Goal: Information Seeking & Learning: Learn about a topic

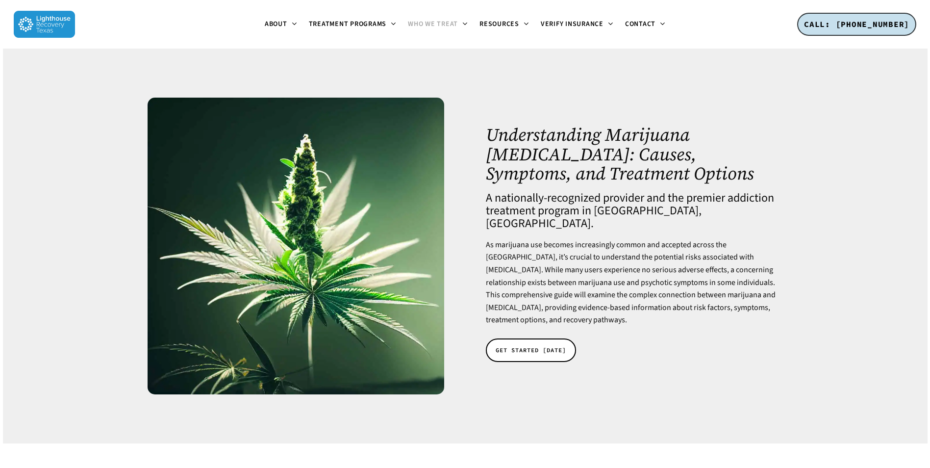
click at [437, 25] on span "Who We Treat" at bounding box center [433, 24] width 50 height 10
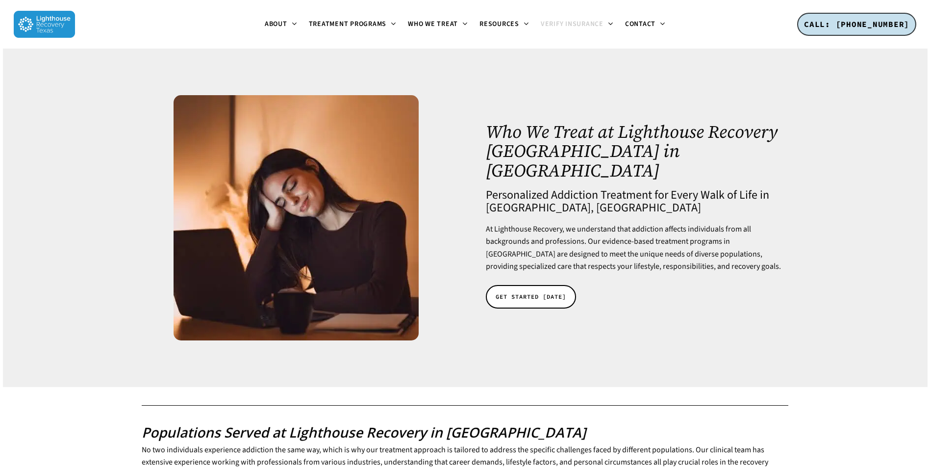
click at [583, 27] on span "Verify Insurance" at bounding box center [572, 24] width 63 height 10
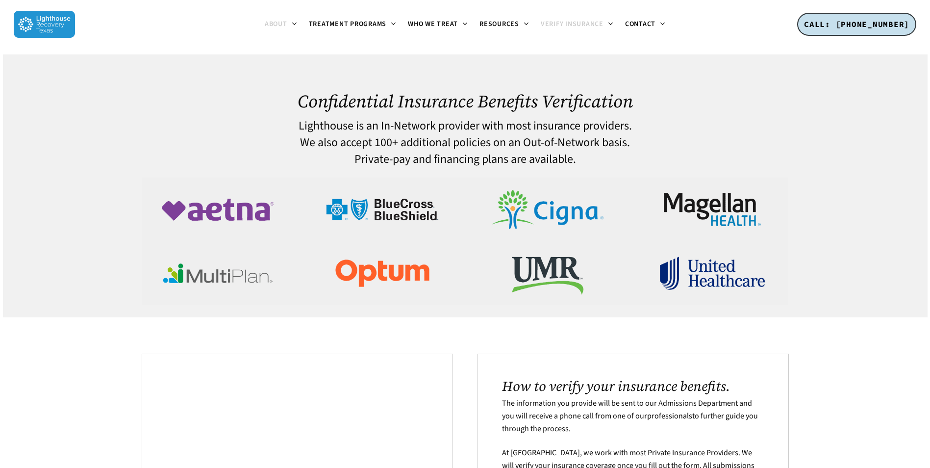
click at [283, 25] on span "About" at bounding box center [276, 24] width 23 height 10
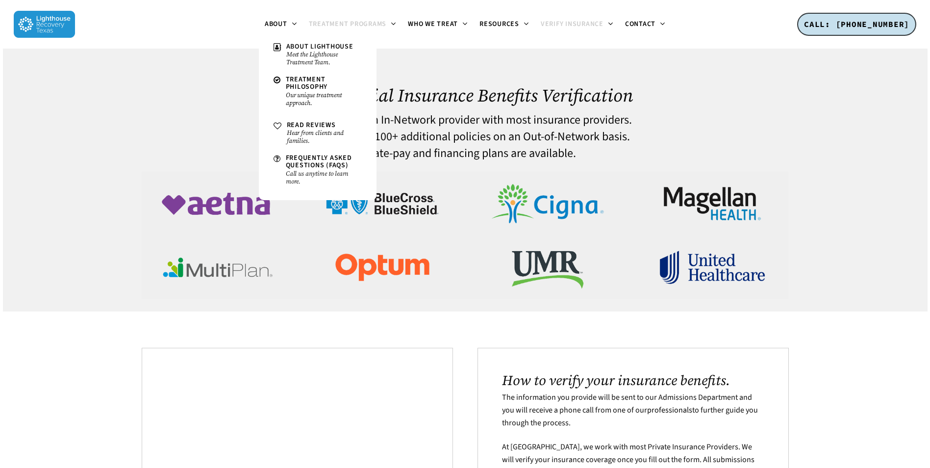
click at [373, 24] on span "Treatment Programs" at bounding box center [348, 24] width 78 height 10
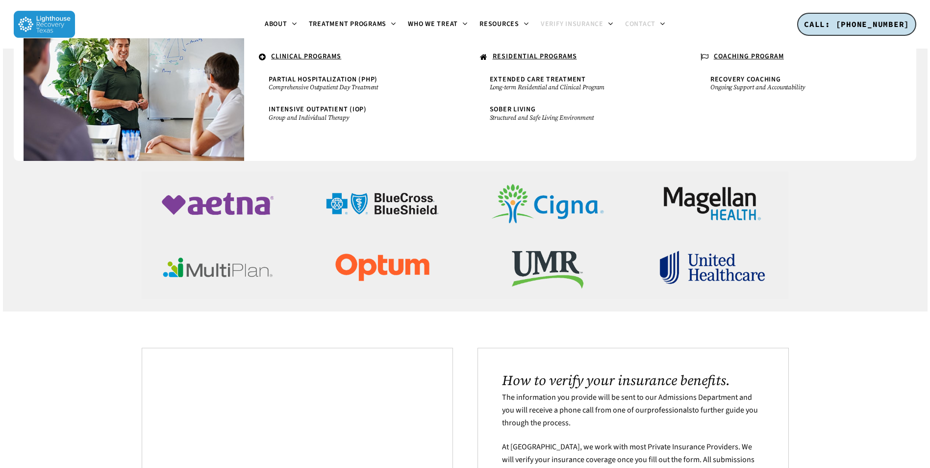
click at [649, 26] on span "Contact" at bounding box center [640, 24] width 30 height 10
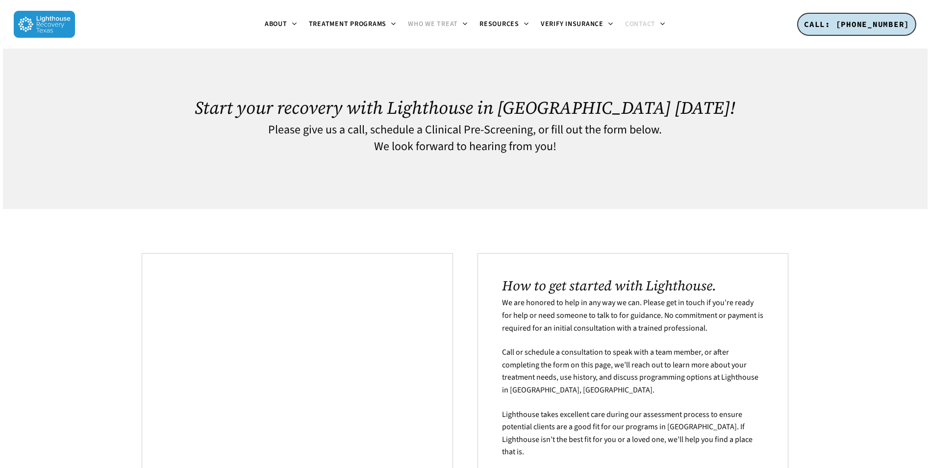
click at [455, 24] on span "Who We Treat" at bounding box center [433, 24] width 50 height 10
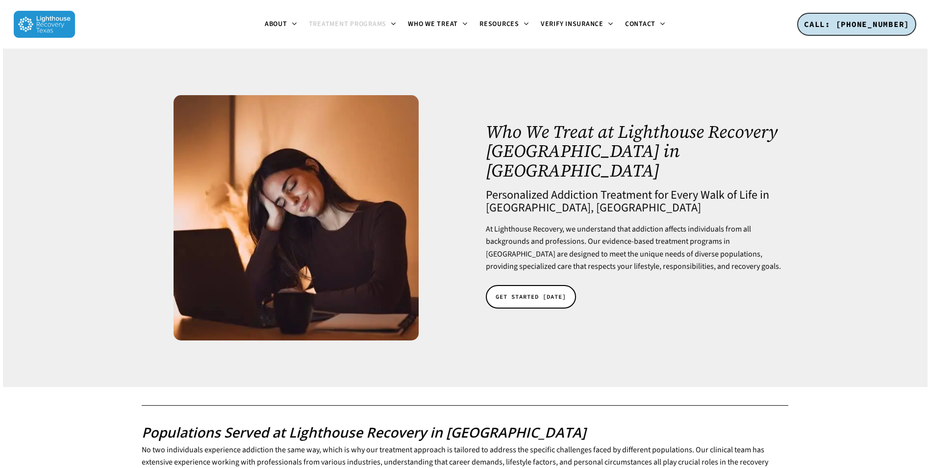
click at [381, 24] on span "Treatment Programs" at bounding box center [348, 24] width 78 height 10
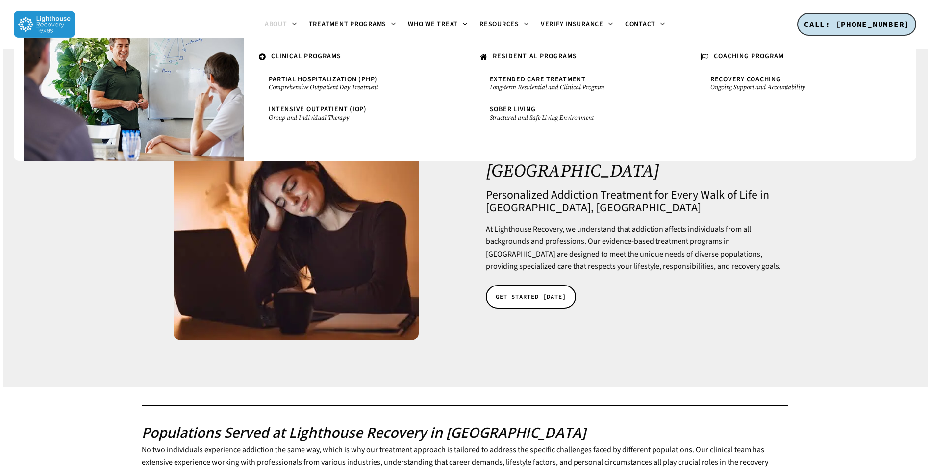
click at [278, 23] on span "About" at bounding box center [276, 24] width 23 height 10
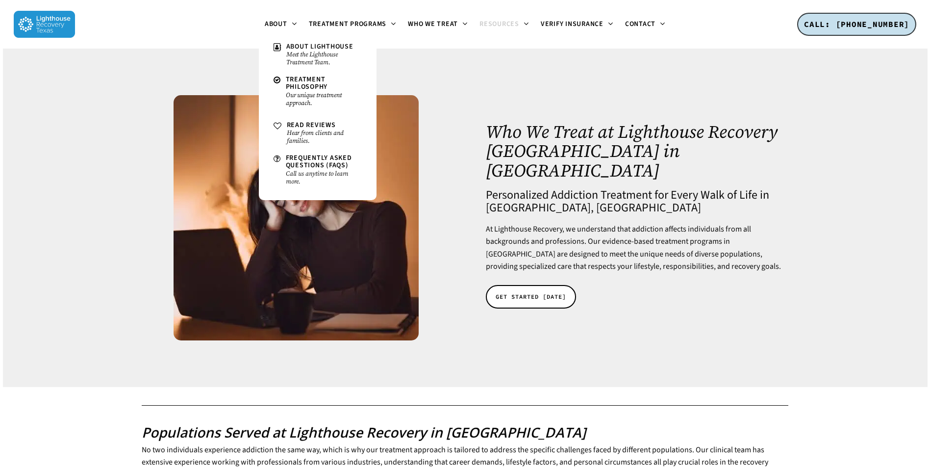
click at [513, 26] on span "Resources" at bounding box center [500, 24] width 40 height 10
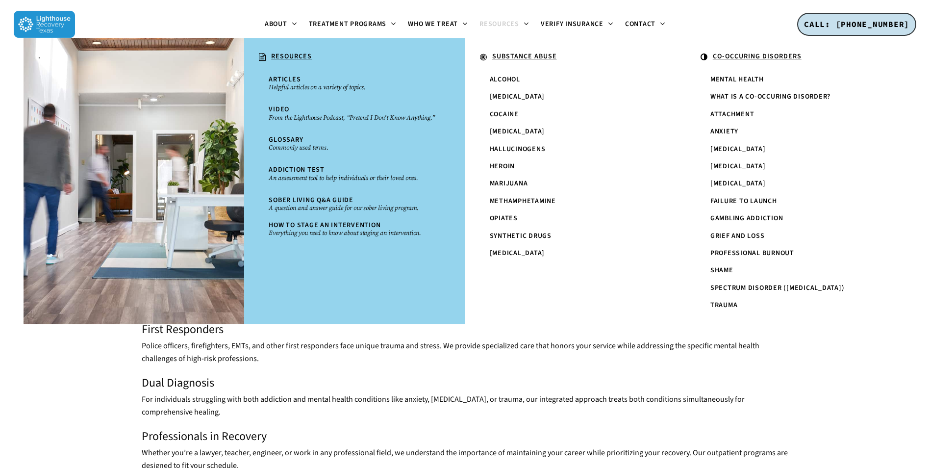
scroll to position [411, 0]
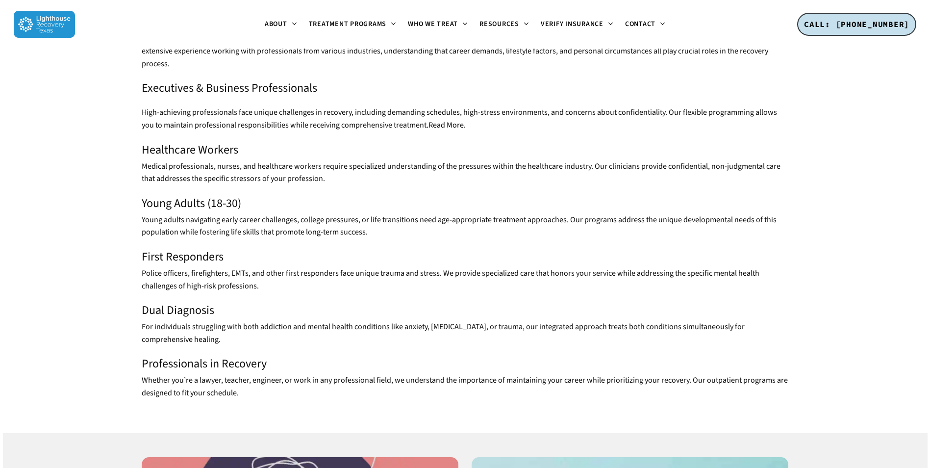
click at [842, 379] on div "Who We Treat at Lighthouse Recovery TX in Dallas Personalized Addiction Treatme…" at bounding box center [465, 448] width 930 height 1621
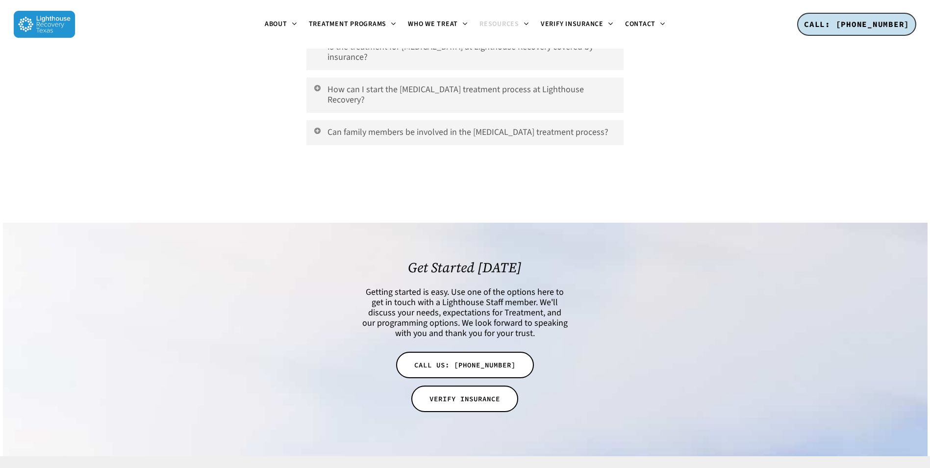
scroll to position [2954, 0]
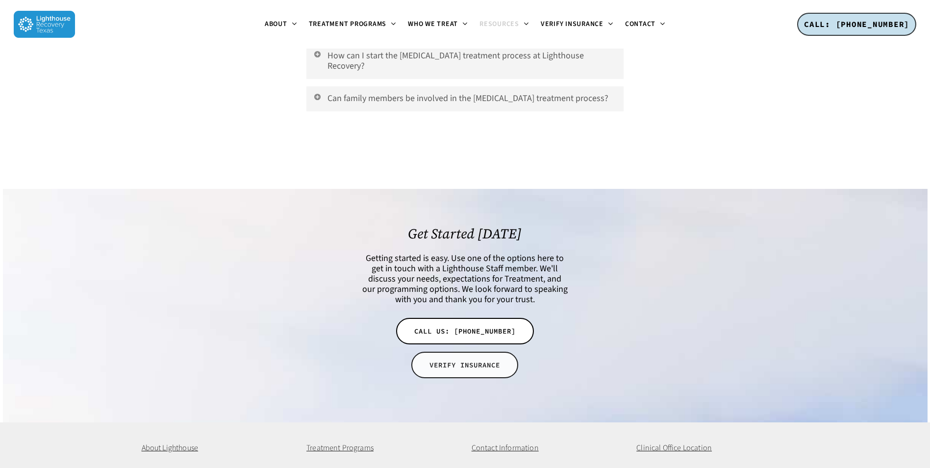
click at [480, 360] on span "VERIFY INSURANCE" at bounding box center [465, 365] width 71 height 10
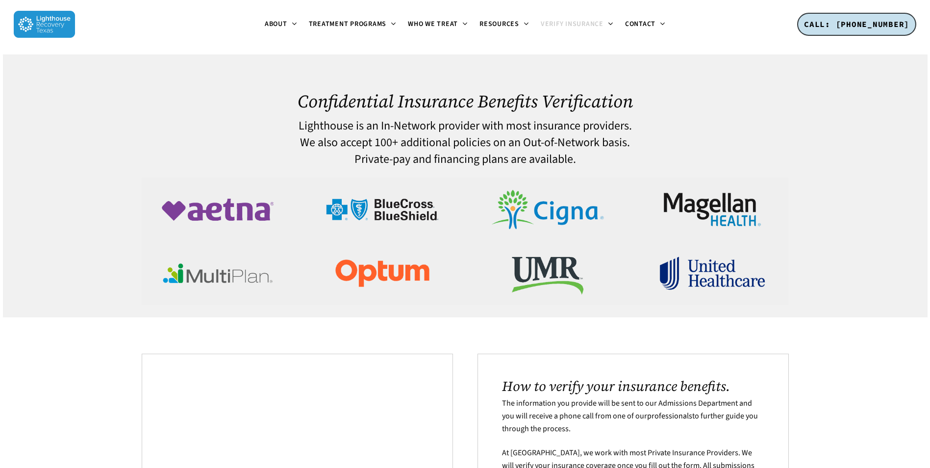
click at [233, 222] on img at bounding box center [218, 210] width 128 height 64
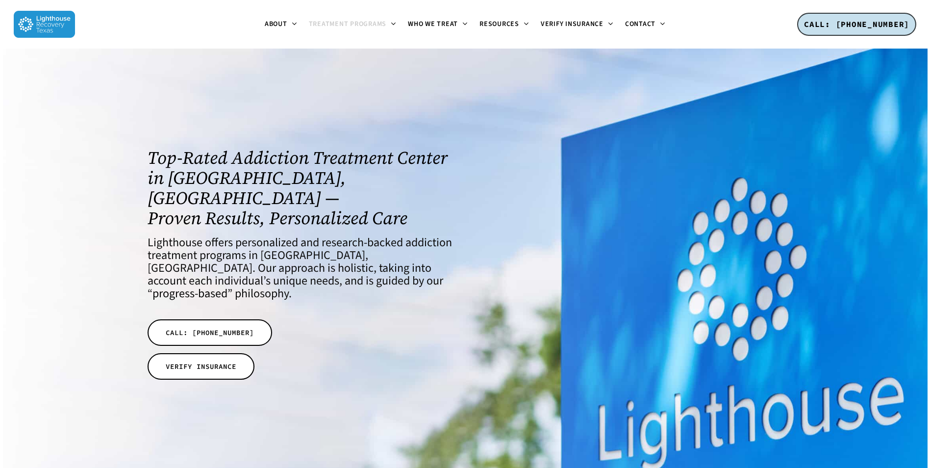
click at [373, 23] on span "Treatment Programs" at bounding box center [348, 24] width 78 height 10
